Goal: Navigation & Orientation: Find specific page/section

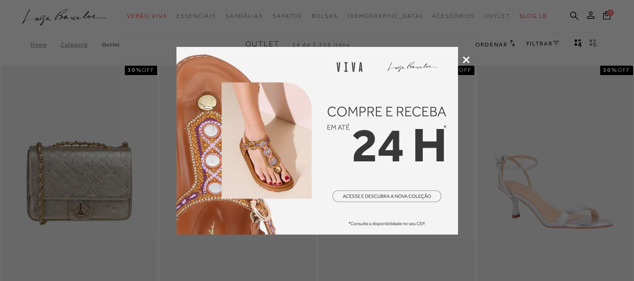
click at [467, 58] on icon at bounding box center [466, 59] width 7 height 7
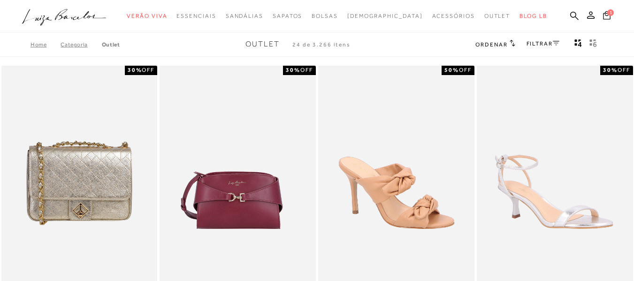
click at [607, 15] on span "1" at bounding box center [610, 12] width 7 height 7
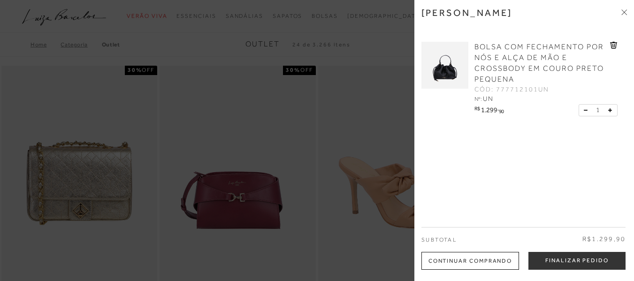
click at [621, 12] on icon at bounding box center [624, 12] width 6 height 6
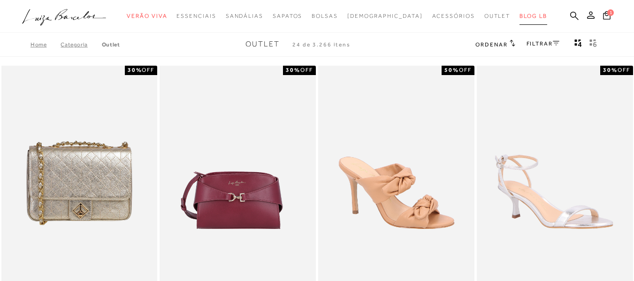
click at [519, 15] on span "BLOG LB" at bounding box center [532, 16] width 27 height 7
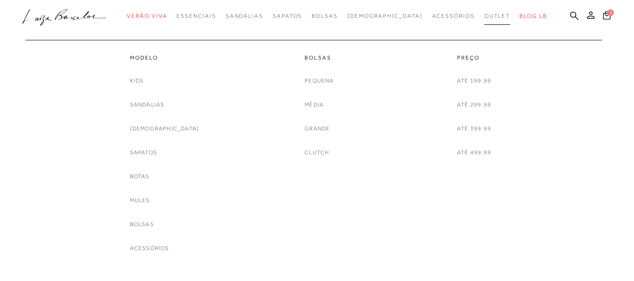
click at [484, 15] on span "Outlet" at bounding box center [497, 16] width 26 height 7
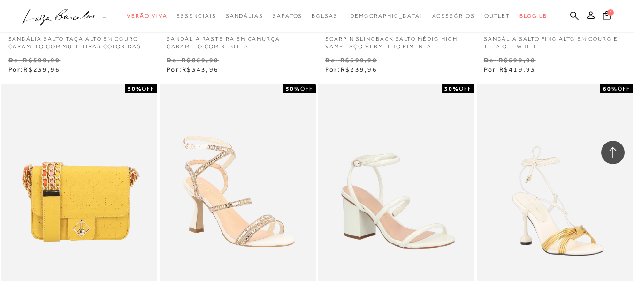
scroll to position [1361, 0]
